Goal: Transaction & Acquisition: Purchase product/service

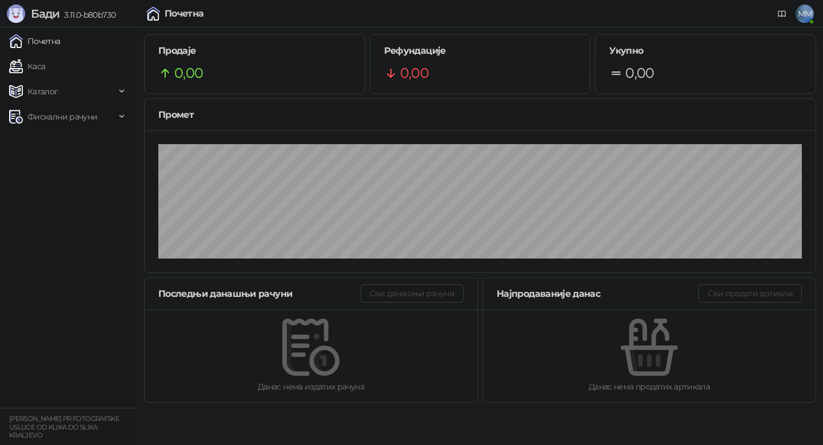
click at [91, 114] on span "Фискални рачуни" at bounding box center [62, 116] width 70 height 23
click at [57, 165] on link "По данима" at bounding box center [44, 167] width 61 height 23
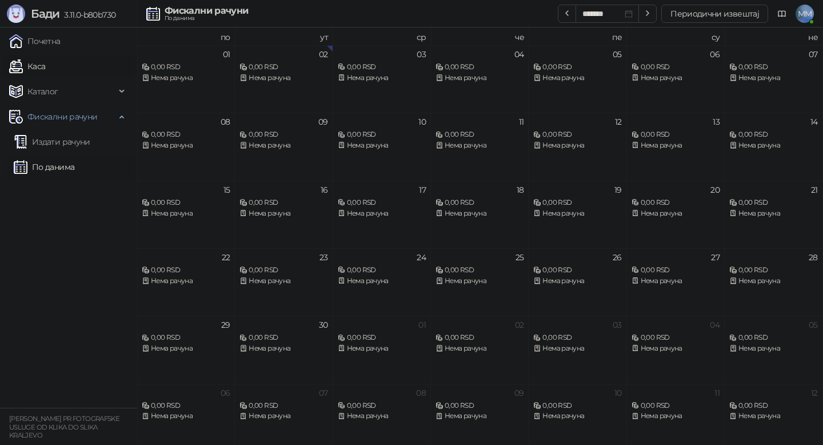
click at [41, 62] on link "Каса" at bounding box center [27, 66] width 36 height 23
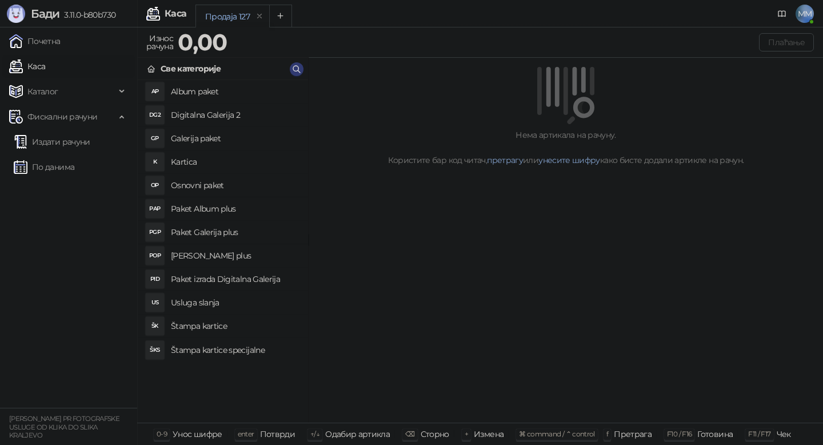
click at [204, 185] on h4 "Osnovni paket" at bounding box center [235, 185] width 128 height 18
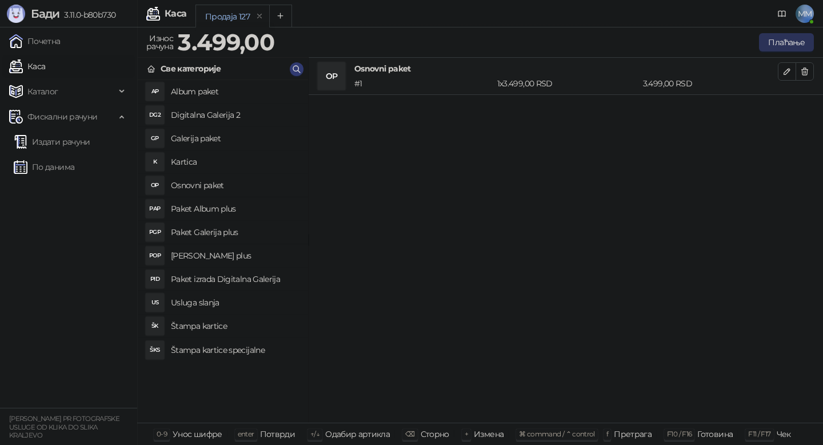
click at [777, 47] on button "Плаћање" at bounding box center [786, 42] width 55 height 18
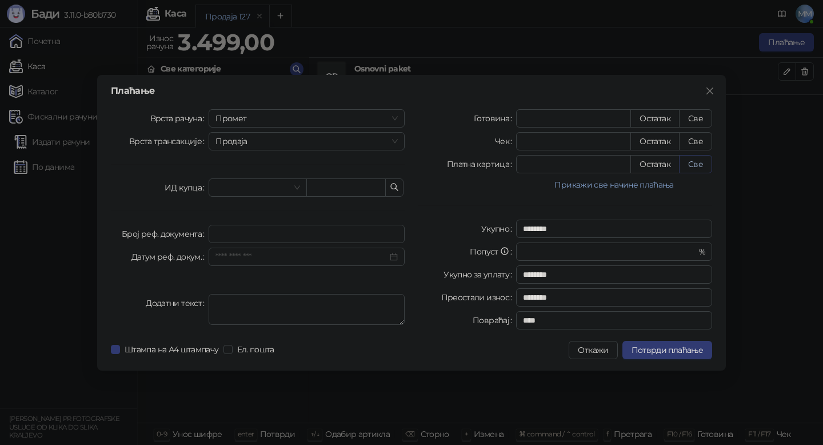
click at [696, 165] on button "Све" at bounding box center [695, 164] width 33 height 18
type input "****"
click at [670, 353] on span "Потврди плаћање" at bounding box center [667, 350] width 71 height 10
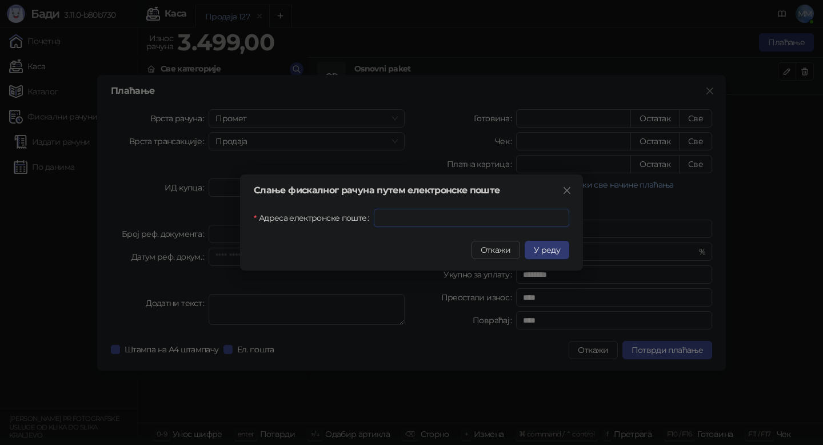
click at [446, 218] on input "Адреса електронске поште" at bounding box center [472, 218] width 196 height 18
paste input "**********"
type input "**********"
click at [535, 256] on button "У реду" at bounding box center [547, 250] width 45 height 18
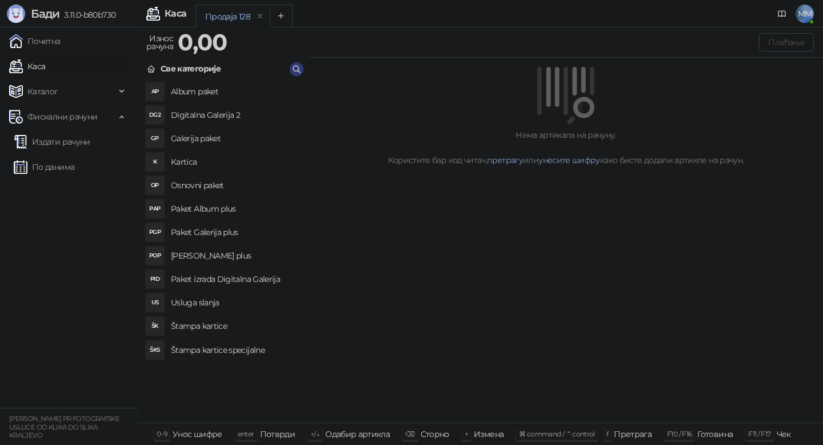
click at [38, 63] on link "Каса" at bounding box center [27, 66] width 36 height 23
click at [52, 161] on link "По данима" at bounding box center [44, 167] width 61 height 23
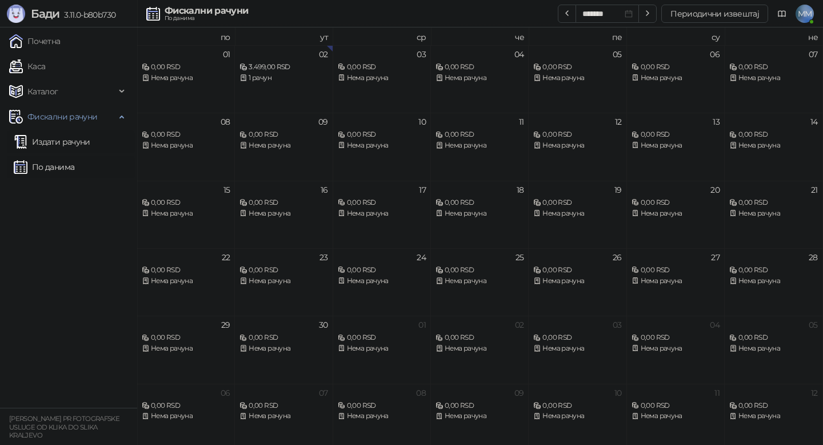
click at [53, 138] on link "Издати рачуни" at bounding box center [52, 141] width 77 height 23
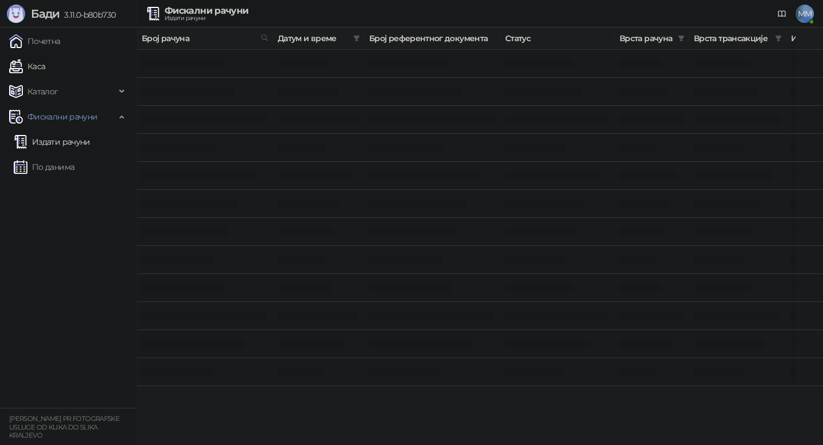
click at [39, 58] on link "Каса" at bounding box center [27, 66] width 36 height 23
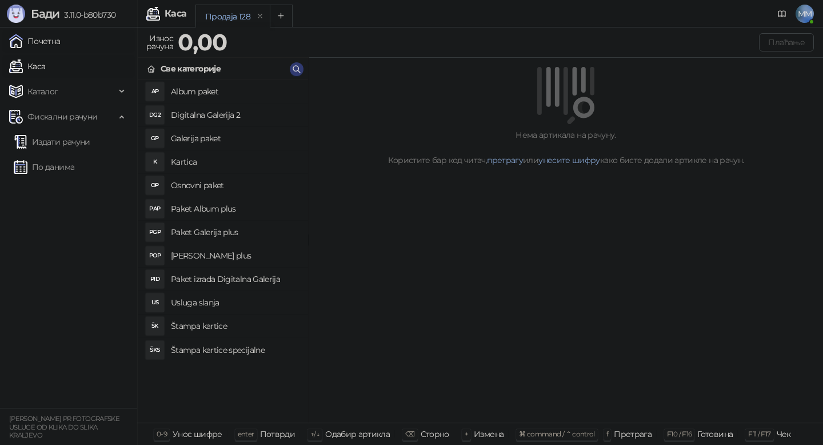
click at [42, 41] on link "Почетна" at bounding box center [34, 41] width 51 height 23
